Goal: Check status

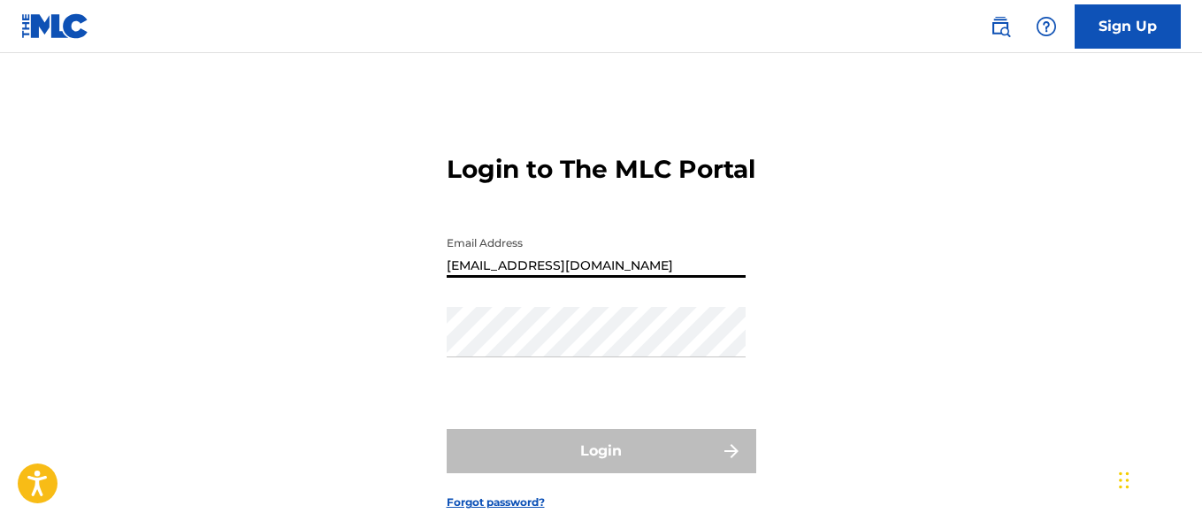
type input "[EMAIL_ADDRESS][DOMAIN_NAME]"
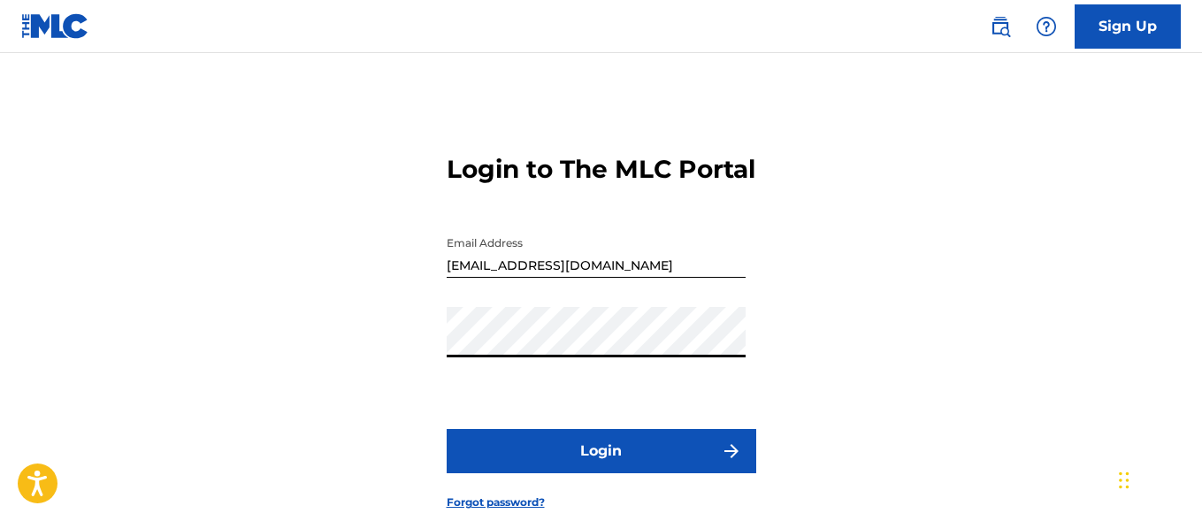
click at [601, 473] on button "Login" at bounding box center [602, 451] width 310 height 44
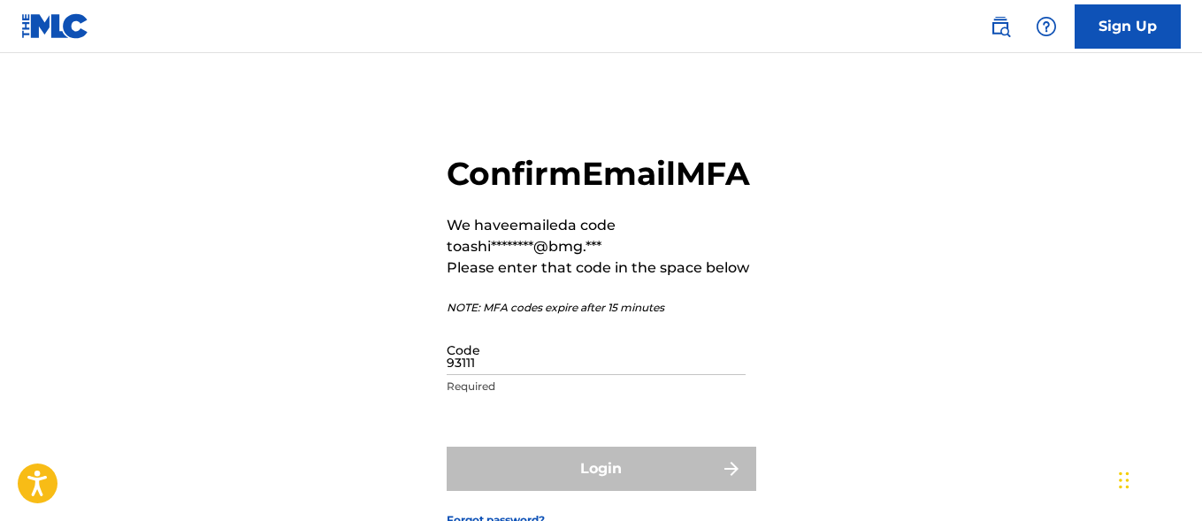
type input "931115"
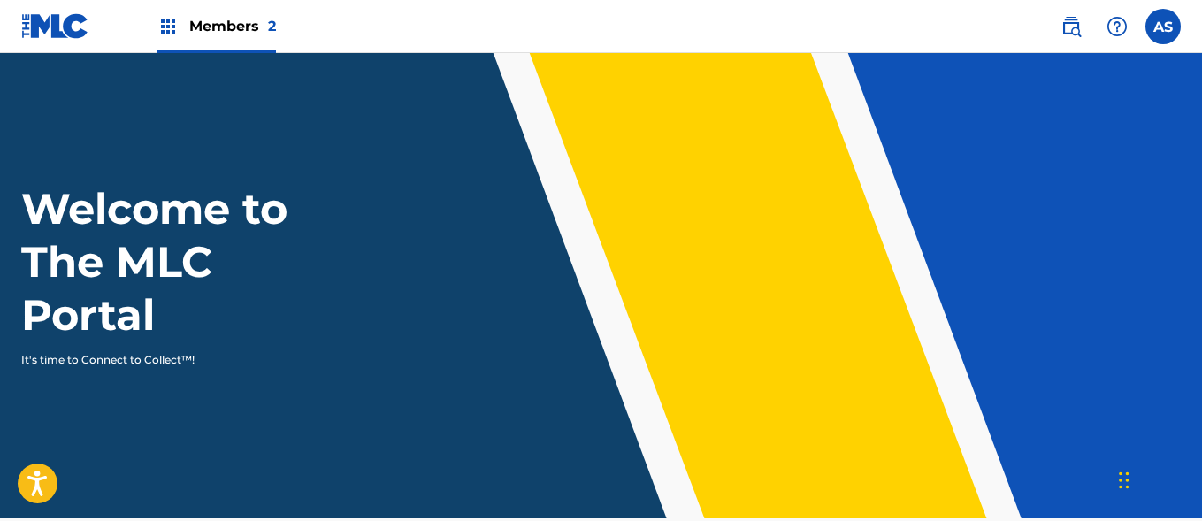
click at [168, 27] on img at bounding box center [167, 26] width 21 height 21
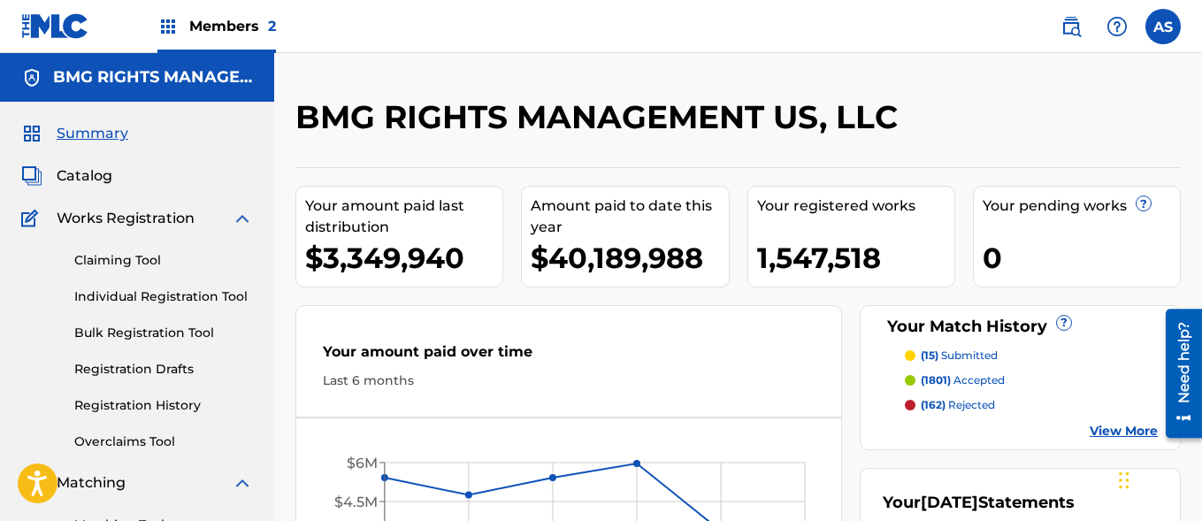
scroll to position [384, 0]
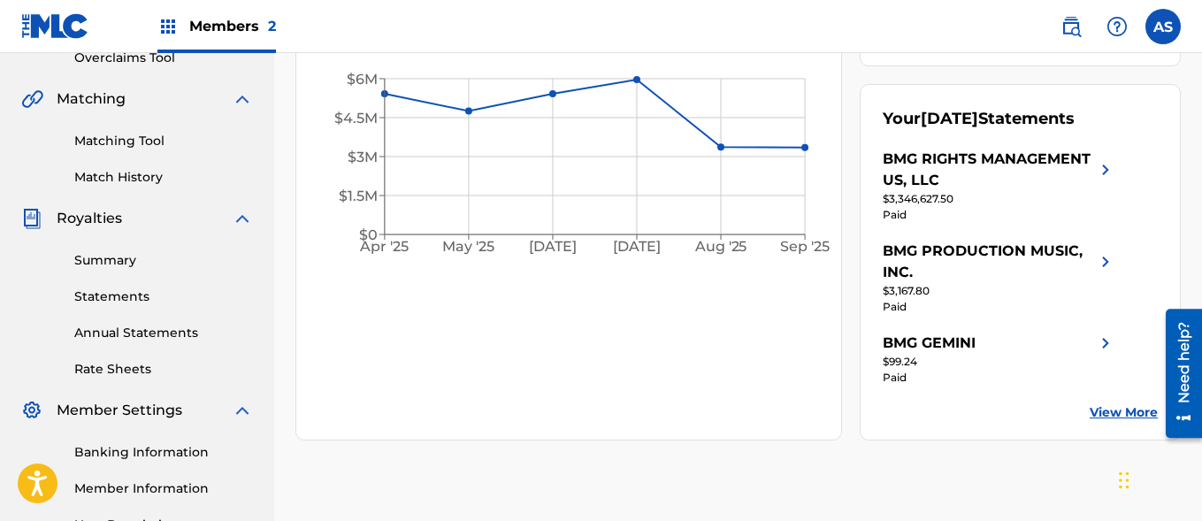
click at [164, 260] on link "Summary" at bounding box center [163, 260] width 179 height 19
